Goal: Task Accomplishment & Management: Use online tool/utility

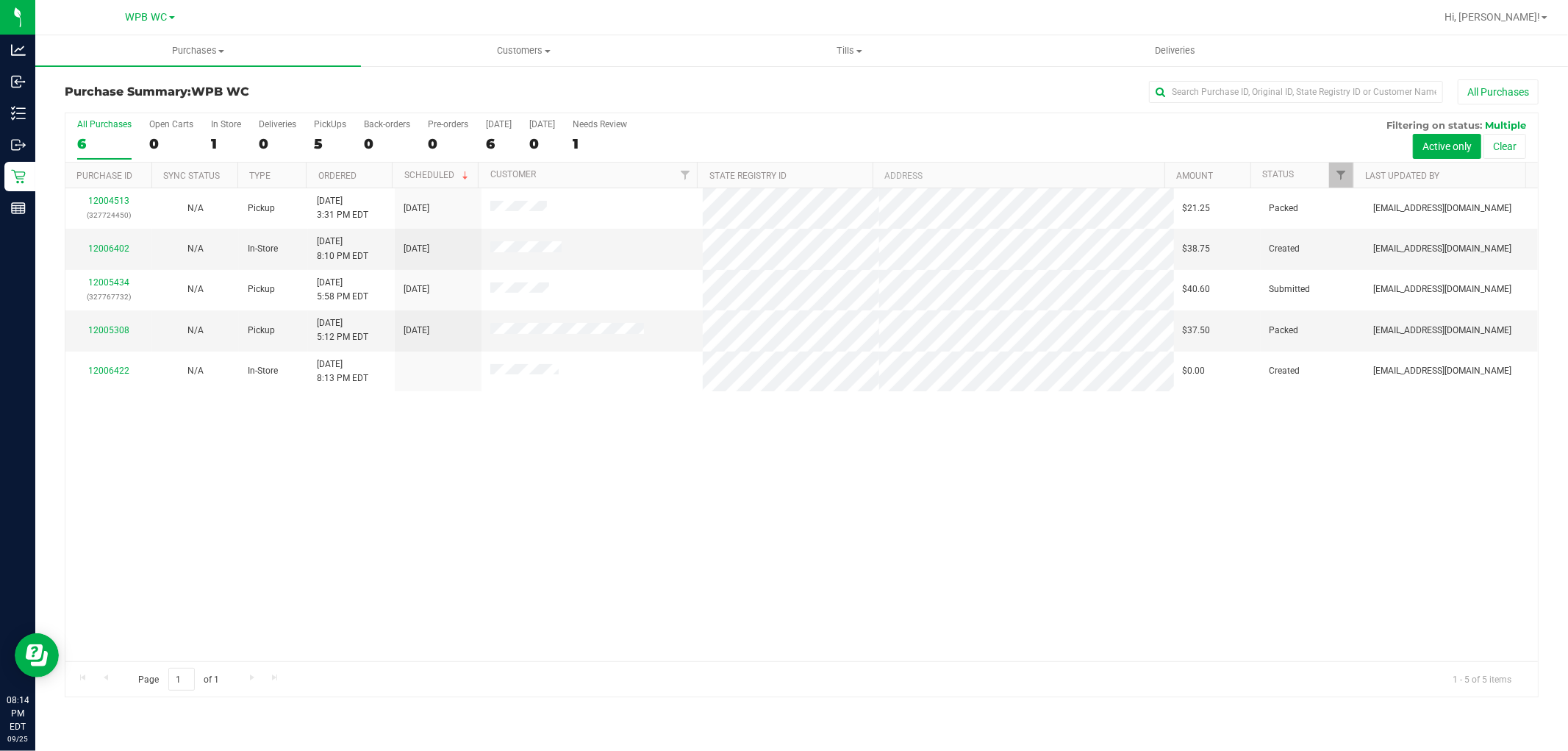
drag, startPoint x: 556, startPoint y: 685, endPoint x: 438, endPoint y: 561, distance: 171.2
click at [551, 680] on div "Page 1 of 1 1 - 5 of 5 items" at bounding box center [801, 679] width 1472 height 36
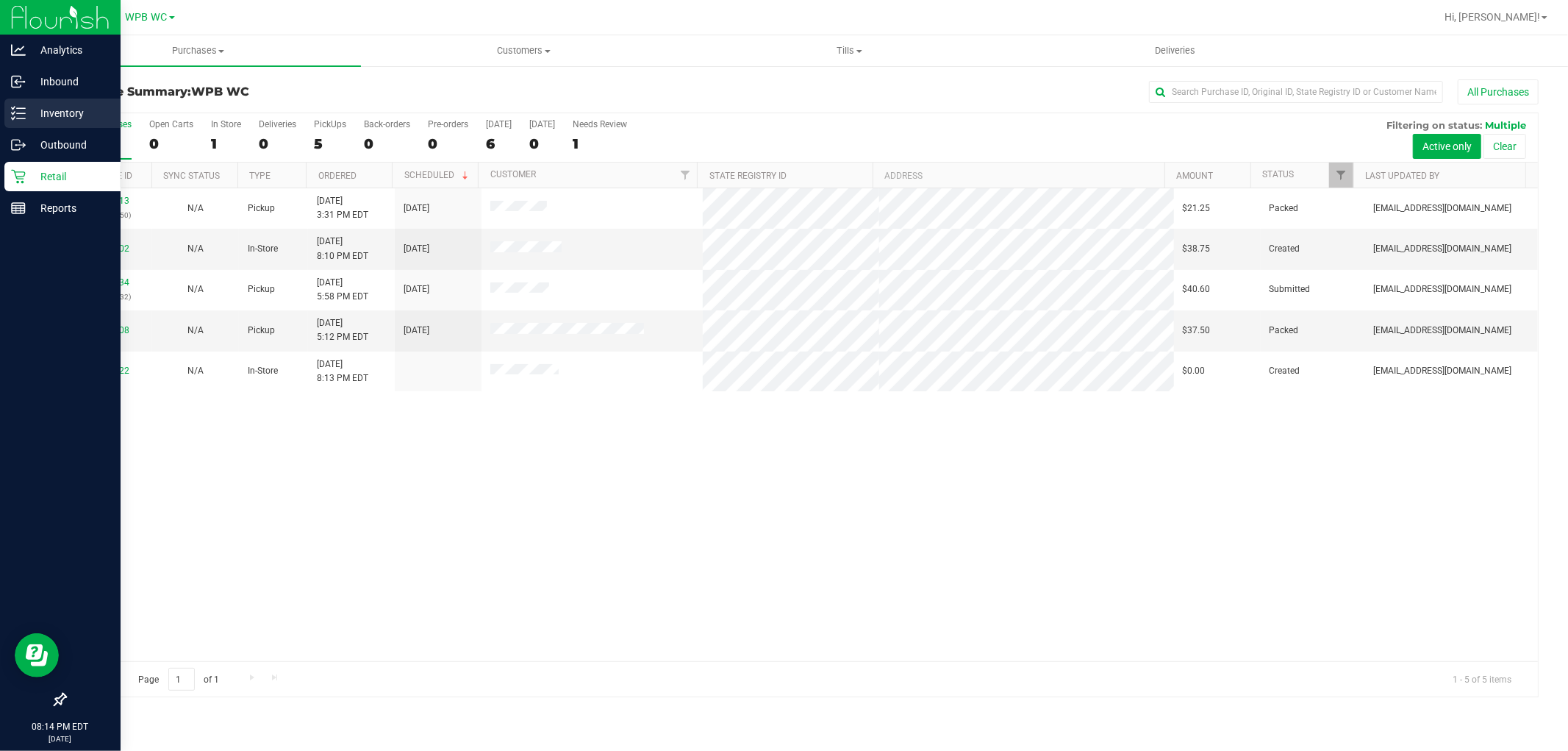
click at [70, 115] on p "Inventory" at bounding box center [70, 113] width 88 height 17
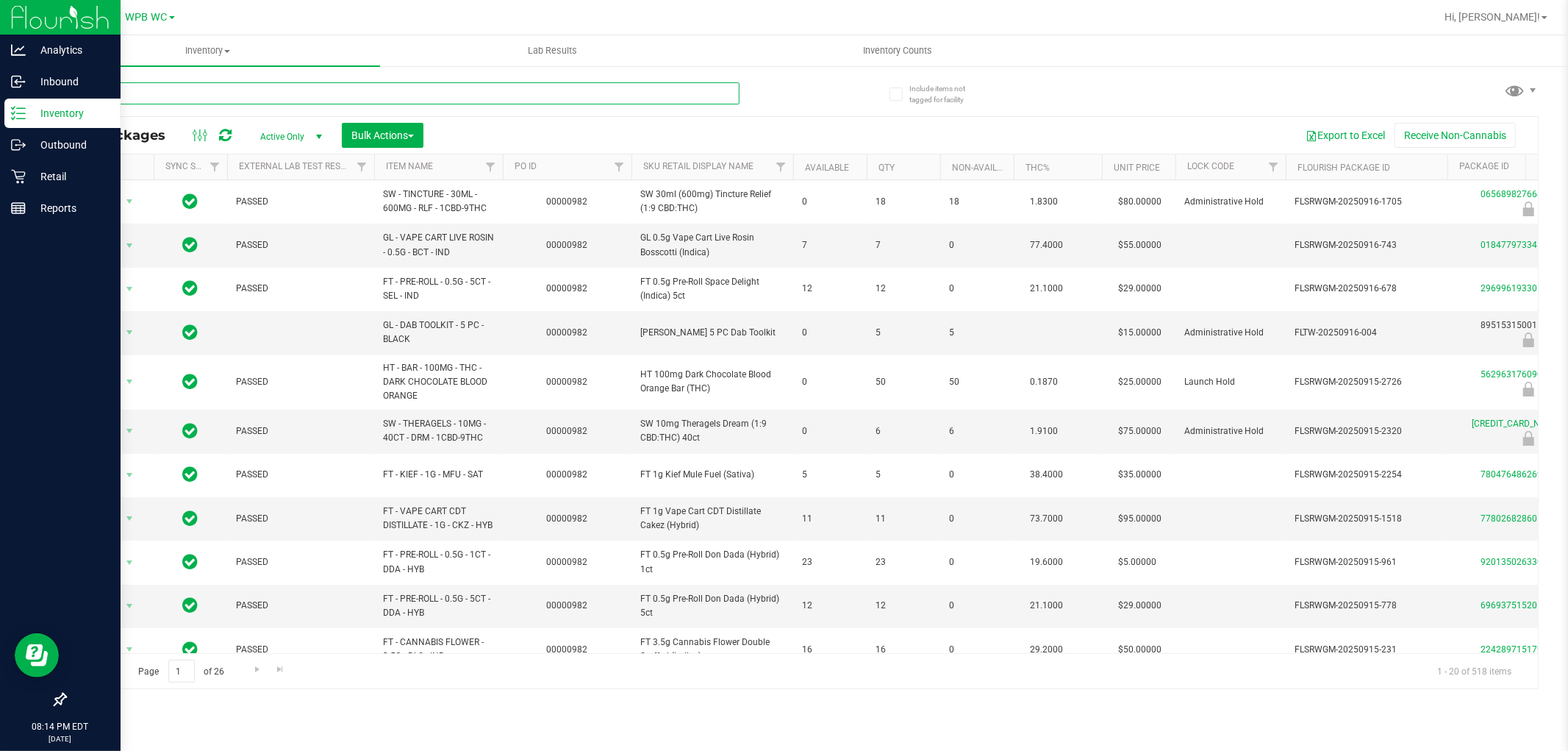
click at [196, 94] on input "text" at bounding box center [402, 93] width 675 height 22
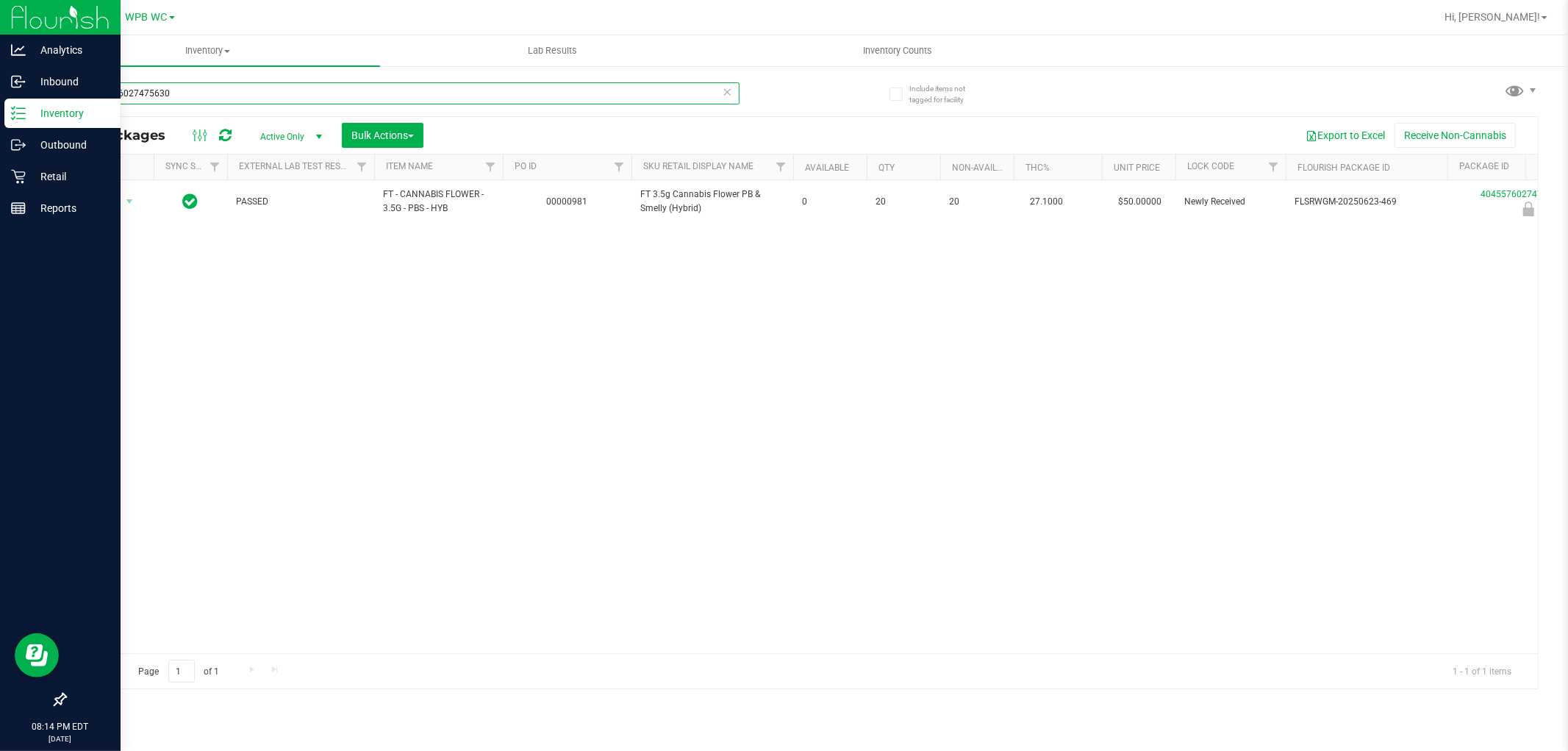
type input "4045576027475630"
drag, startPoint x: 316, startPoint y: 358, endPoint x: 258, endPoint y: 279, distance: 98.0
click at [313, 352] on div "Action Action Edit attributes Global inventory Locate package Package audit log…" at bounding box center [801, 416] width 1472 height 473
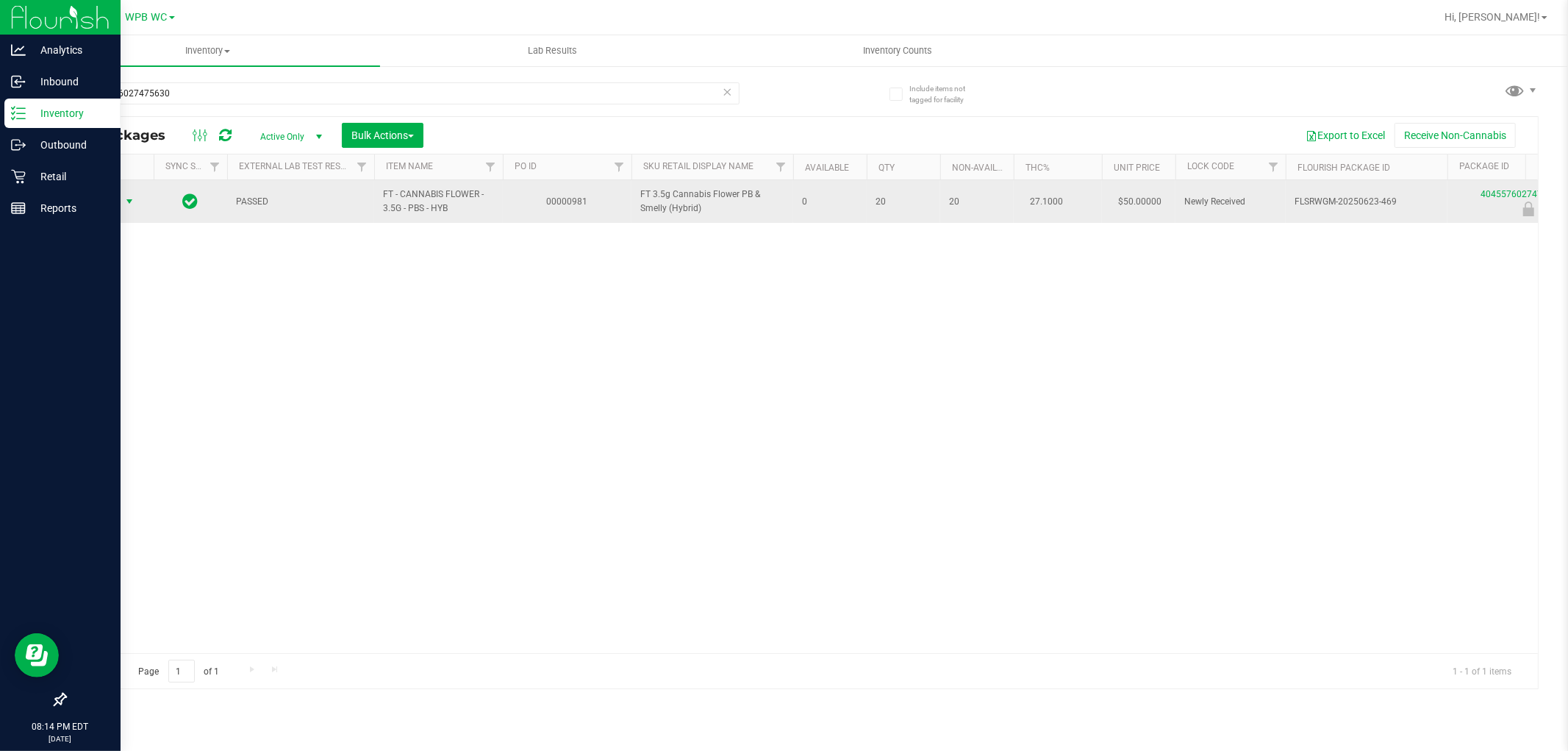
click at [124, 196] on span "select" at bounding box center [130, 201] width 12 height 12
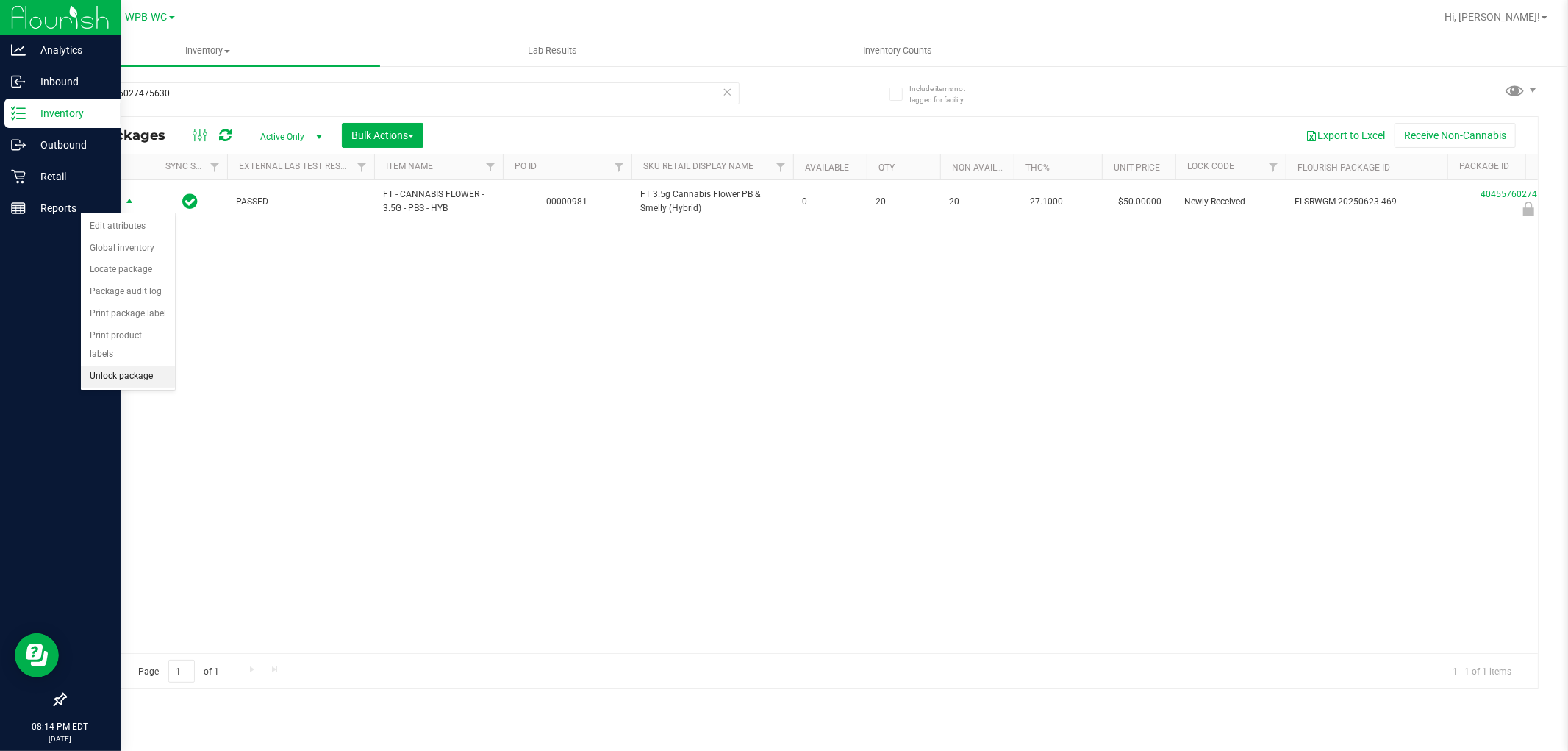
click at [133, 382] on li "Unlock package" at bounding box center [128, 376] width 94 height 22
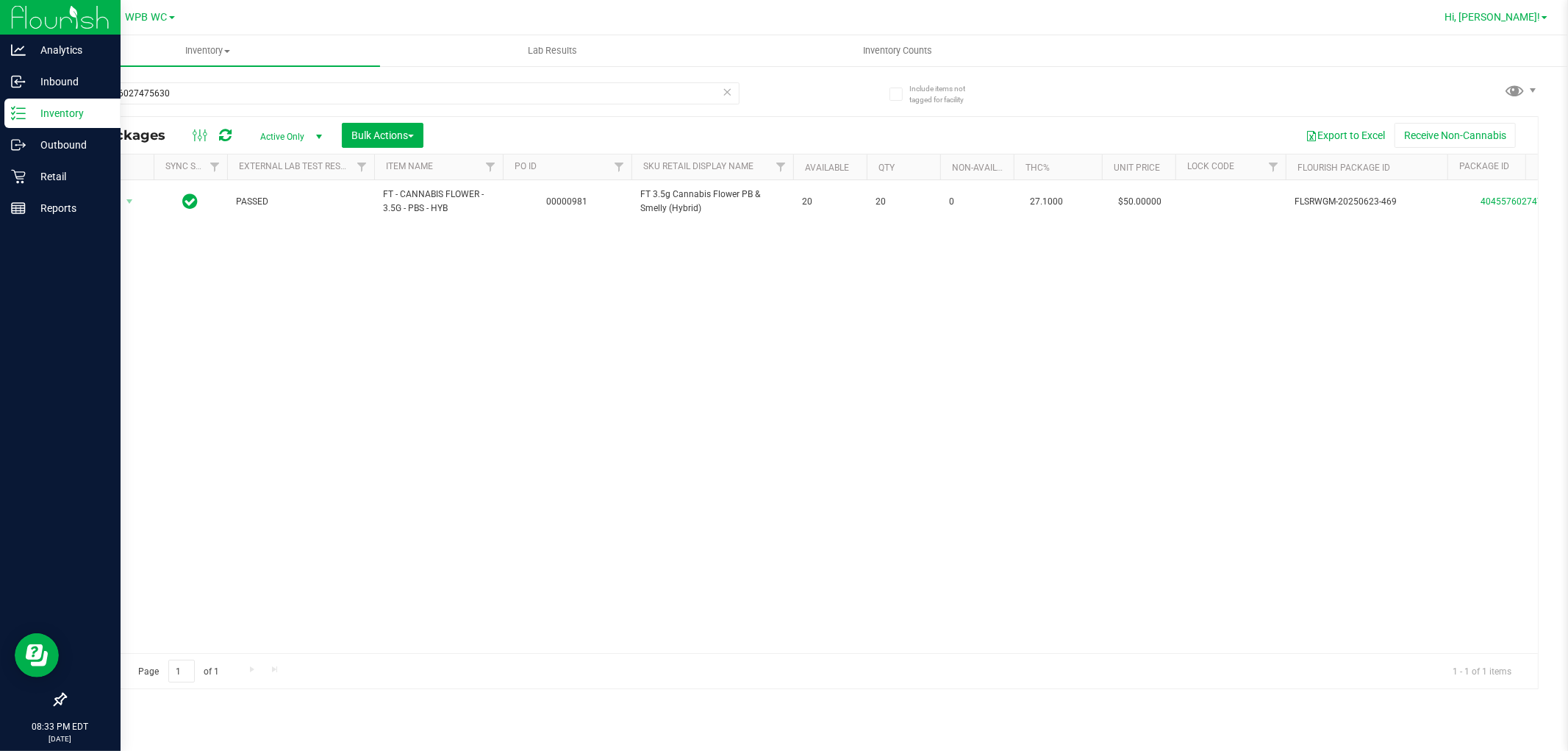
click at [1550, 15] on link "Hi, [PERSON_NAME]!" at bounding box center [1495, 17] width 115 height 15
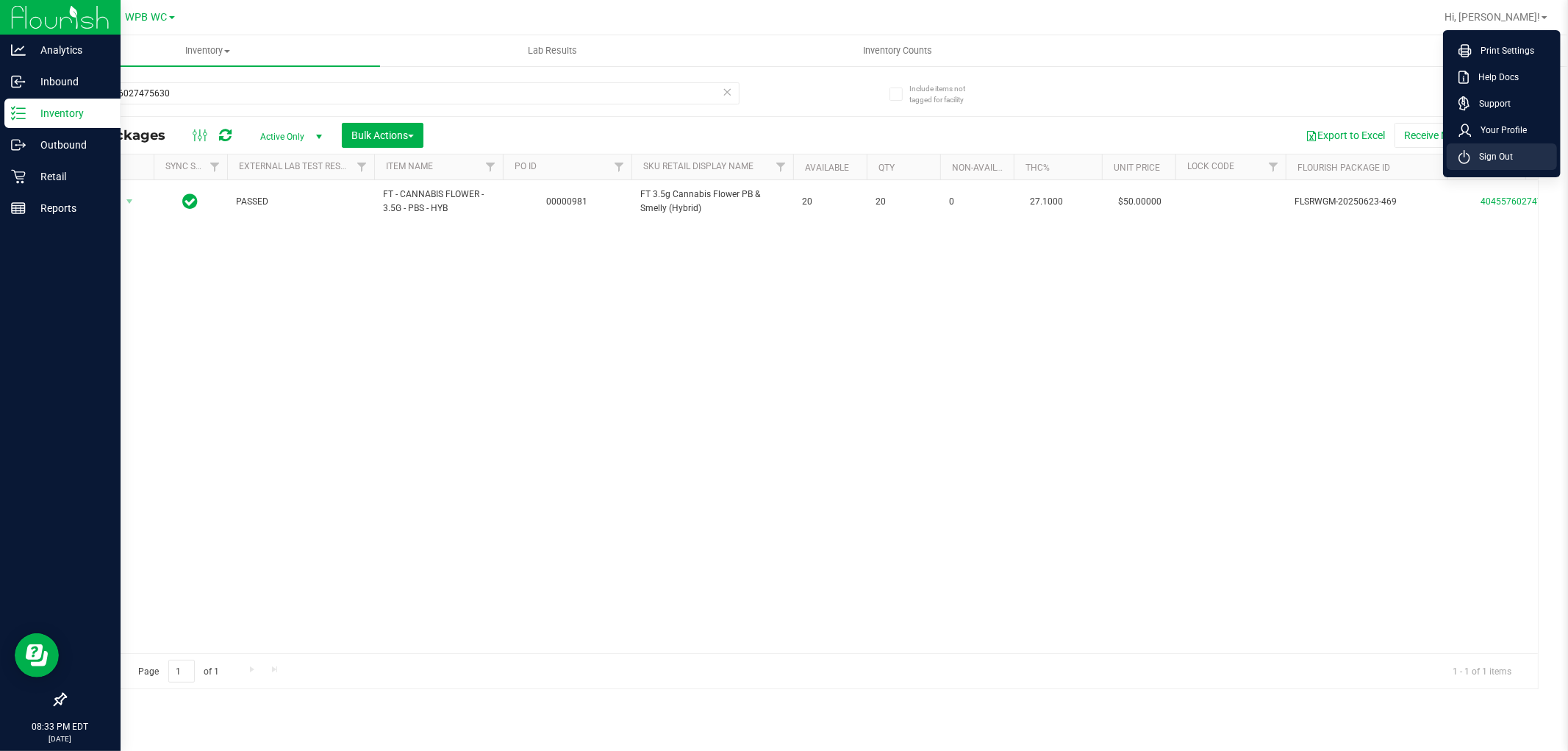
click at [1490, 159] on span "Sign Out" at bounding box center [1492, 156] width 43 height 14
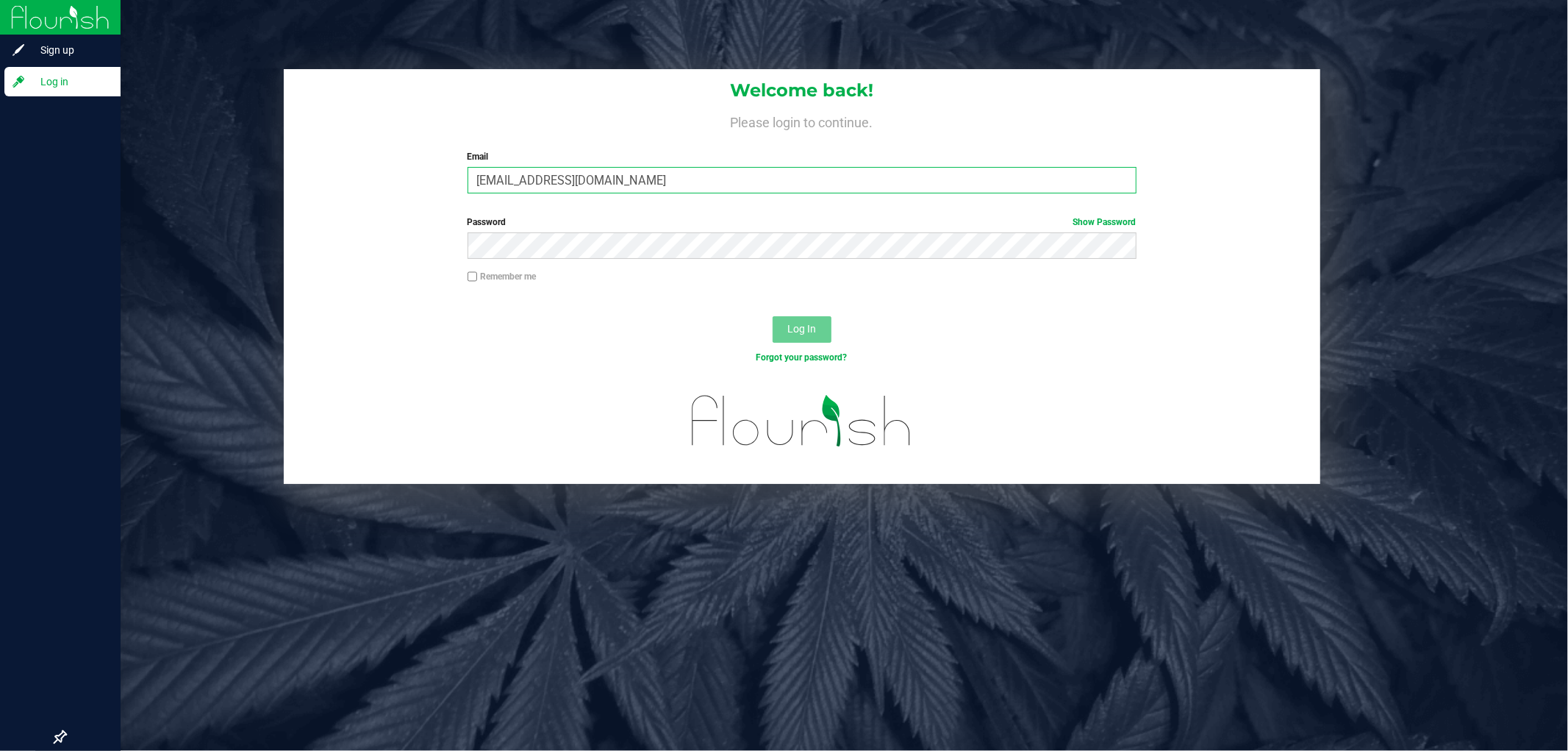
type input "[EMAIL_ADDRESS][DOMAIN_NAME]"
click at [772, 316] on button "Log In" at bounding box center [801, 329] width 59 height 26
